Goal: Transaction & Acquisition: Purchase product/service

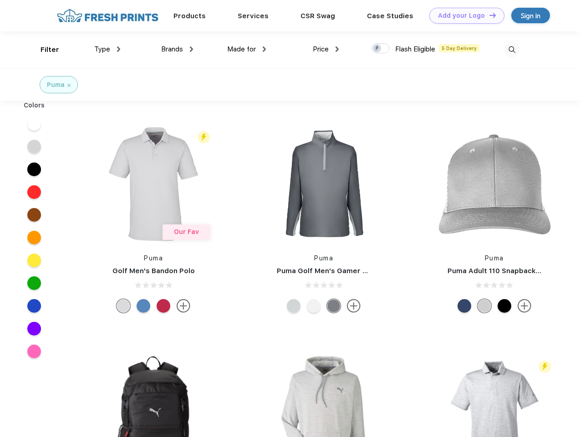
click at [463, 15] on link "Add your Logo Design Tool" at bounding box center [466, 16] width 75 height 16
click at [0, 0] on div "Design Tool" at bounding box center [0, 0] width 0 height 0
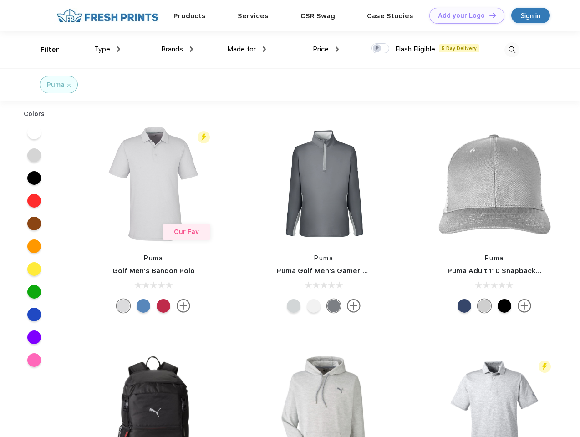
click at [488, 15] on link "Add your Logo Design Tool" at bounding box center [466, 16] width 75 height 16
click at [44, 50] on div "Filter" at bounding box center [50, 50] width 19 height 10
click at [107, 49] on span "Type" at bounding box center [102, 49] width 16 height 8
click at [177, 49] on span "Brands" at bounding box center [172, 49] width 22 height 8
click at [247, 49] on span "Made for" at bounding box center [241, 49] width 29 height 8
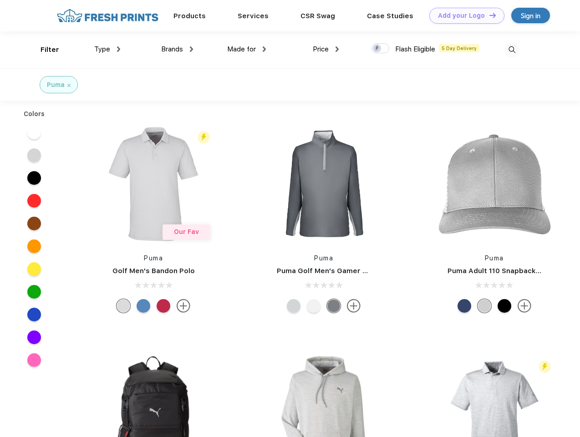
click at [326, 49] on span "Price" at bounding box center [321, 49] width 16 height 8
click at [380, 49] on div at bounding box center [380, 48] width 18 height 10
click at [377, 49] on input "checkbox" at bounding box center [374, 46] width 6 height 6
click at [512, 50] on img at bounding box center [511, 49] width 15 height 15
